Goal: Find specific page/section: Find specific page/section

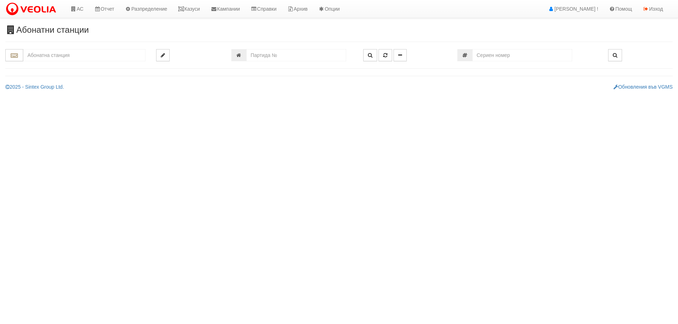
click at [70, 52] on input "text" at bounding box center [84, 55] width 122 height 12
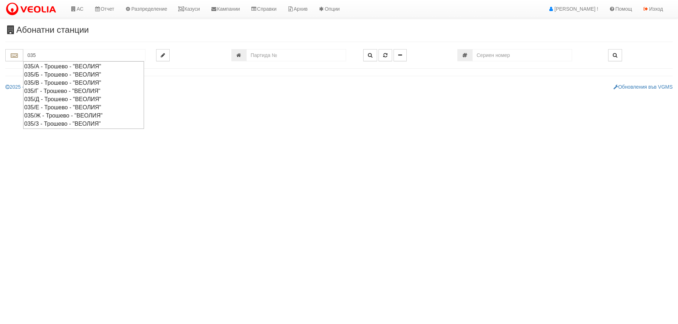
click at [55, 73] on div "035/Б - Трошево - "ВЕОЛИЯ"" at bounding box center [83, 75] width 119 height 8
type input "035/Б - Трошево - "ВЕОЛИЯ""
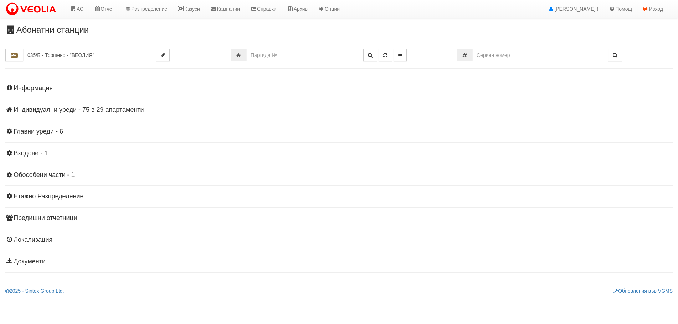
click at [61, 107] on h4 "Индивидуални уреди - 75 в 29 апартаменти" at bounding box center [338, 110] width 667 height 7
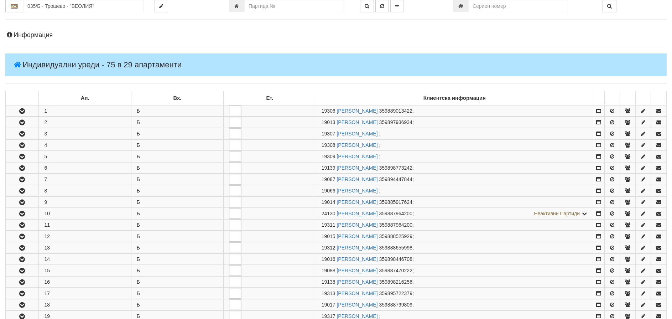
scroll to position [178, 0]
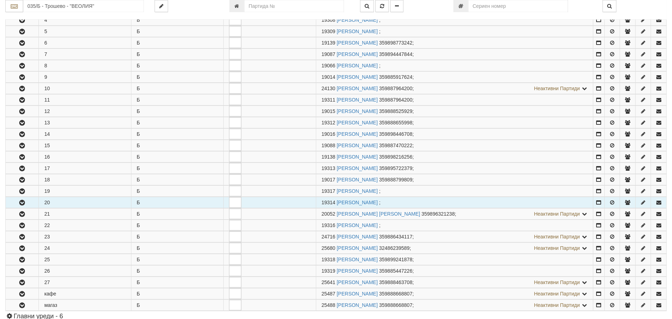
click at [21, 201] on icon "button" at bounding box center [22, 202] width 9 height 5
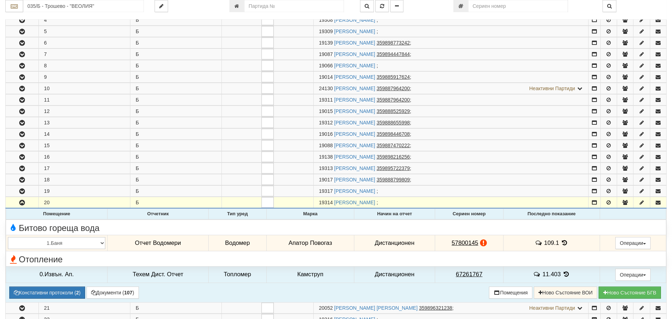
click at [563, 243] on icon at bounding box center [565, 243] width 8 height 6
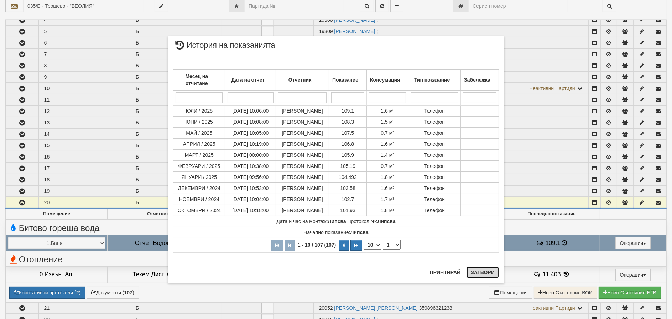
click at [489, 267] on button "Затвори" at bounding box center [483, 271] width 32 height 11
